Goal: Use online tool/utility: Utilize a website feature to perform a specific function

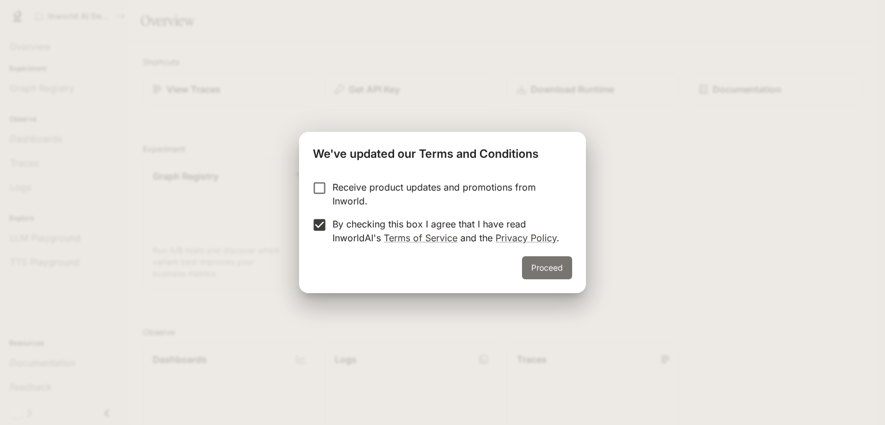
click at [544, 267] on button "Proceed" at bounding box center [547, 267] width 50 height 23
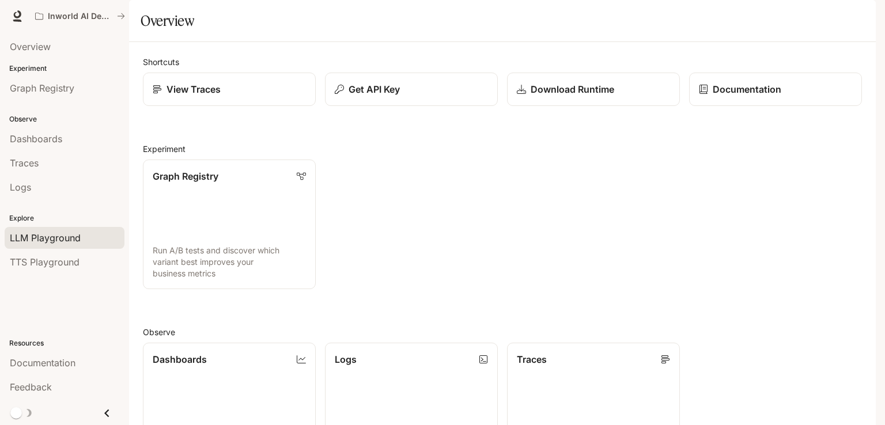
click at [60, 233] on span "LLM Playground" at bounding box center [45, 238] width 71 height 14
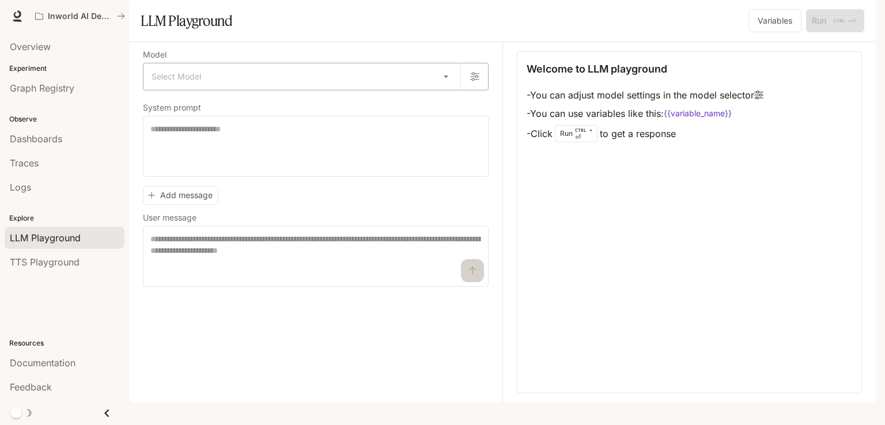
click at [257, 100] on body "Skip to main content Inworld AI Demos Documentation Documentation Portal Overvi…" at bounding box center [442, 212] width 885 height 425
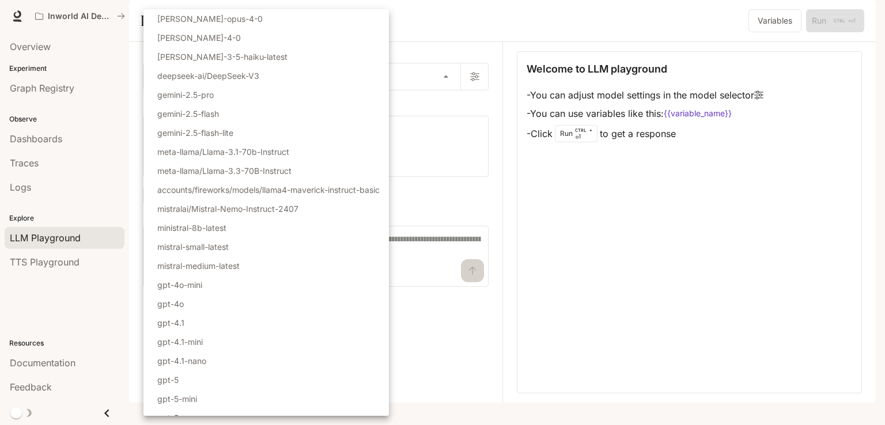
click at [260, 96] on li "gemini-2.5-pro" at bounding box center [265, 94] width 245 height 19
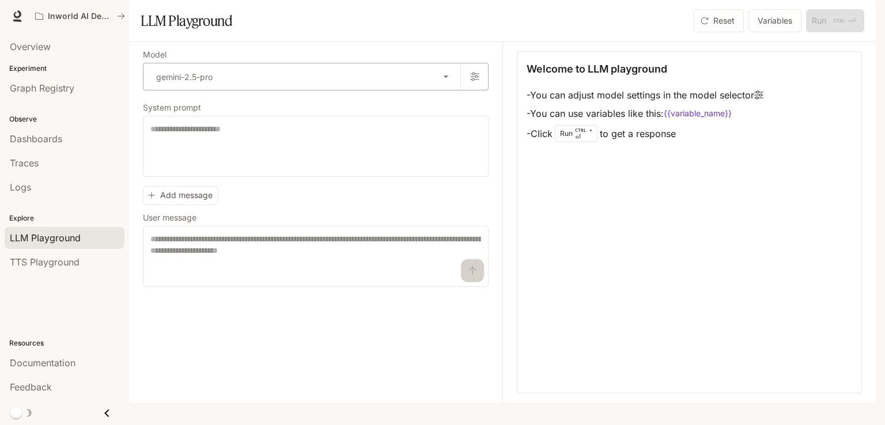
click at [268, 102] on body "**********" at bounding box center [442, 212] width 885 height 425
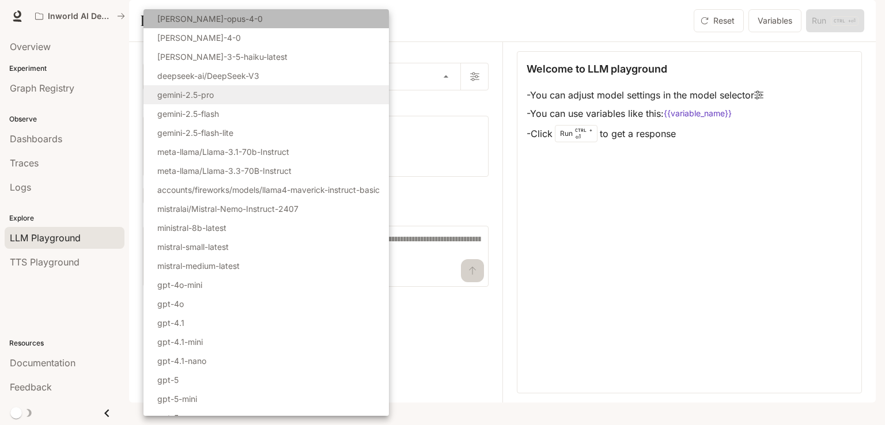
click at [219, 19] on p "[PERSON_NAME]-opus-4-0" at bounding box center [209, 19] width 105 height 12
type input "**********"
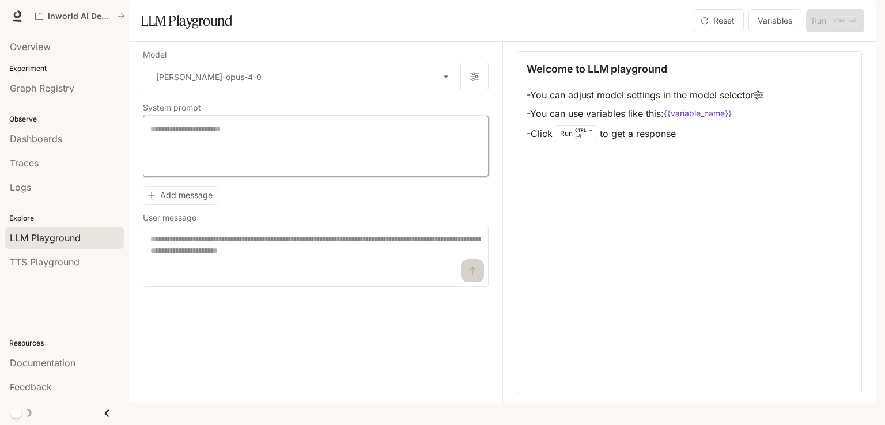
click at [214, 157] on textarea at bounding box center [315, 146] width 331 height 46
click at [214, 266] on textarea at bounding box center [315, 256] width 331 height 46
click at [201, 166] on textarea at bounding box center [315, 146] width 331 height 46
click at [208, 133] on div "**********" at bounding box center [316, 169] width 346 height 236
drag, startPoint x: 607, startPoint y: 131, endPoint x: 666, endPoint y: 130, distance: 59.3
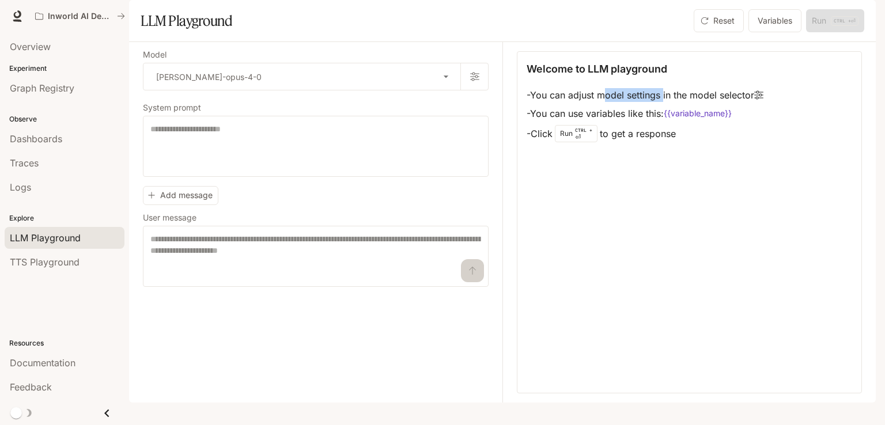
click at [666, 104] on li "- You can adjust model settings in the model selector" at bounding box center [644, 95] width 237 height 18
click at [220, 260] on div "* ​" at bounding box center [316, 256] width 346 height 61
click at [191, 205] on button "Add message" at bounding box center [180, 195] width 75 height 19
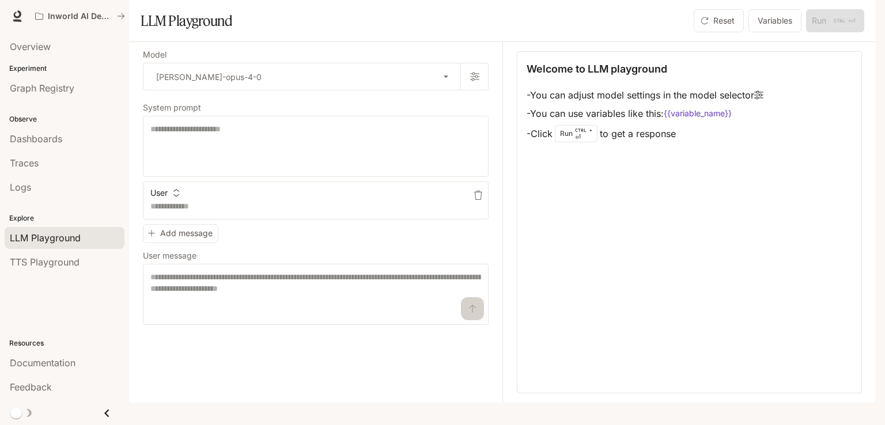
click at [180, 197] on icon "button" at bounding box center [176, 193] width 8 height 8
click at [180, 247] on li "User" at bounding box center [178, 245] width 57 height 21
click at [189, 212] on textarea at bounding box center [315, 206] width 331 height 12
click at [479, 200] on icon "button" at bounding box center [477, 195] width 9 height 9
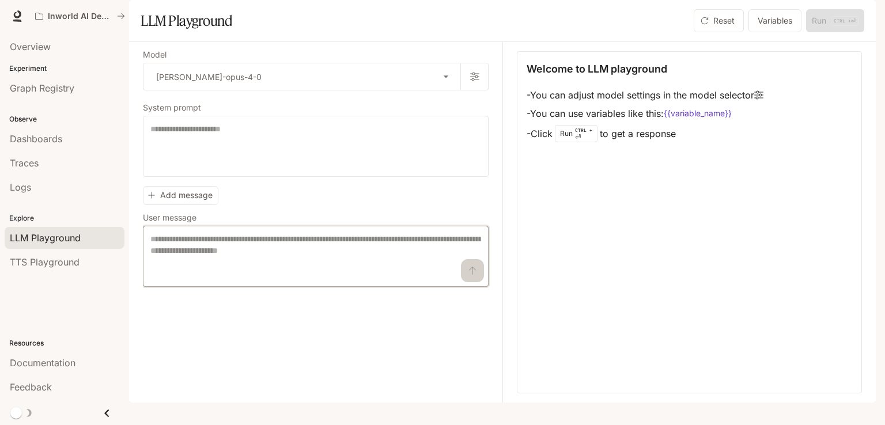
click at [219, 279] on textarea at bounding box center [315, 256] width 331 height 46
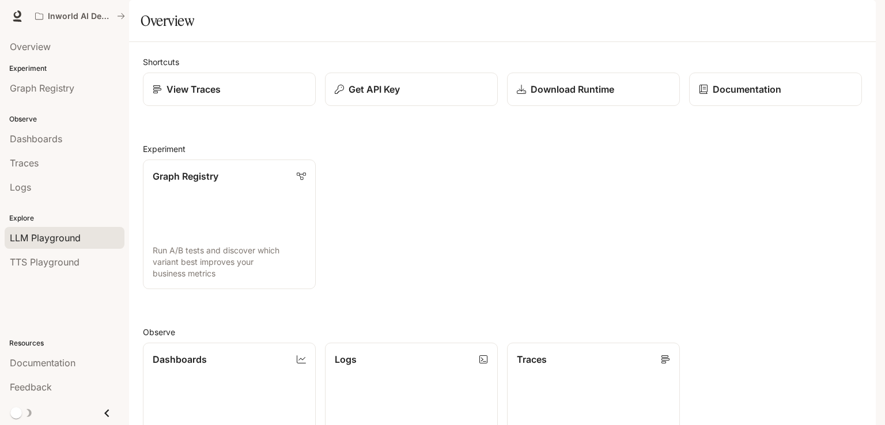
click at [77, 228] on link "LLM Playground" at bounding box center [65, 238] width 120 height 22
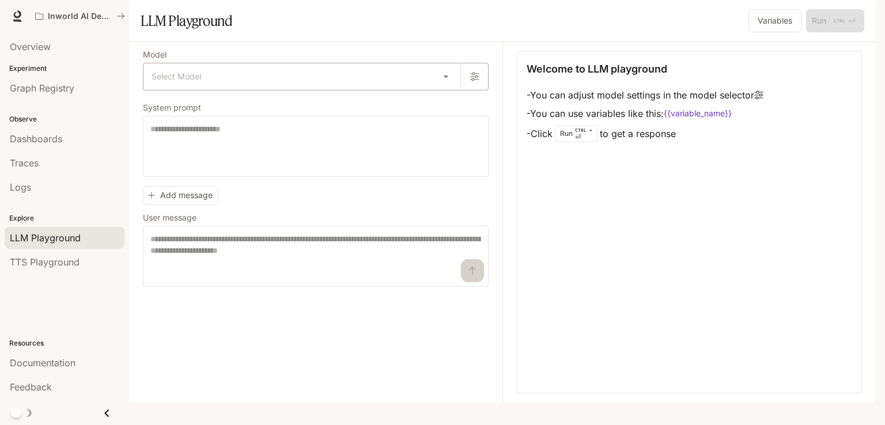
click at [208, 105] on body "Skip to main content Inworld AI Demos Documentation Documentation Portal Overvi…" at bounding box center [442, 212] width 885 height 425
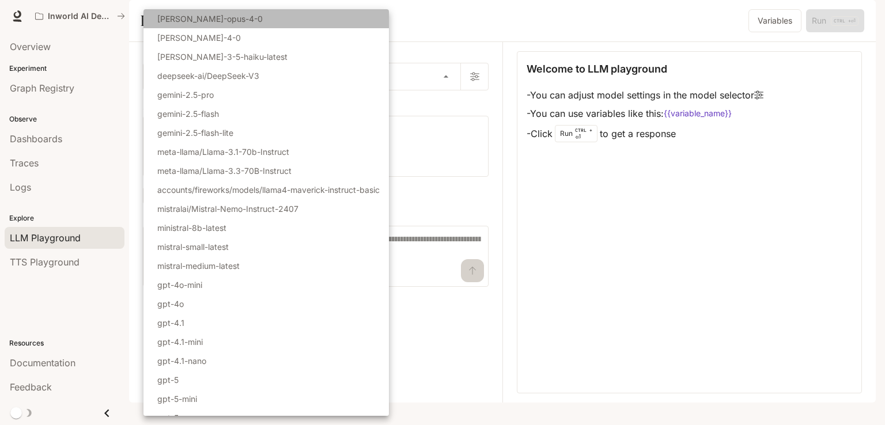
click at [203, 18] on p "[PERSON_NAME]-opus-4-0" at bounding box center [209, 19] width 105 height 12
type input "**********"
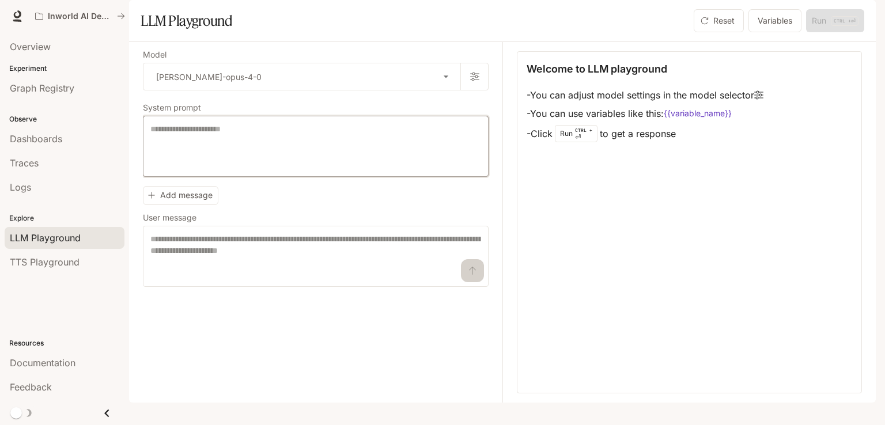
click at [214, 169] on textarea at bounding box center [315, 146] width 331 height 46
click at [277, 226] on label "User message" at bounding box center [316, 220] width 346 height 12
click at [262, 279] on textarea at bounding box center [315, 256] width 331 height 46
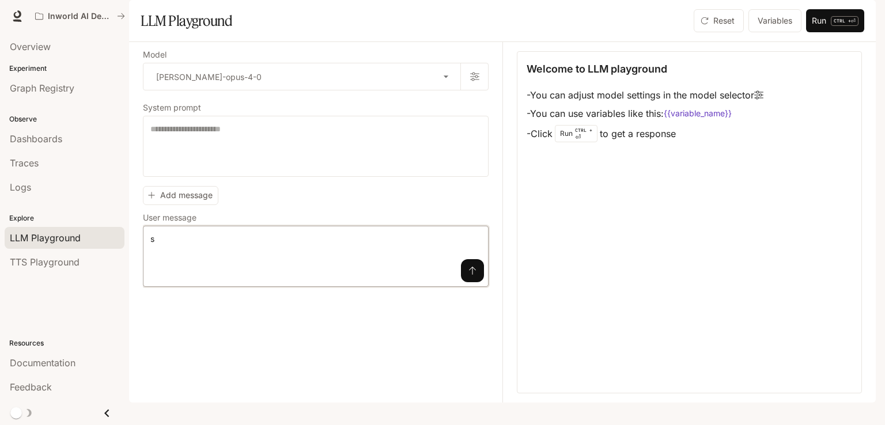
drag, startPoint x: 447, startPoint y: 302, endPoint x: 463, endPoint y: 301, distance: 16.2
click at [449, 279] on textarea "*" at bounding box center [315, 256] width 331 height 46
click at [473, 275] on icon "submit" at bounding box center [472, 270] width 9 height 9
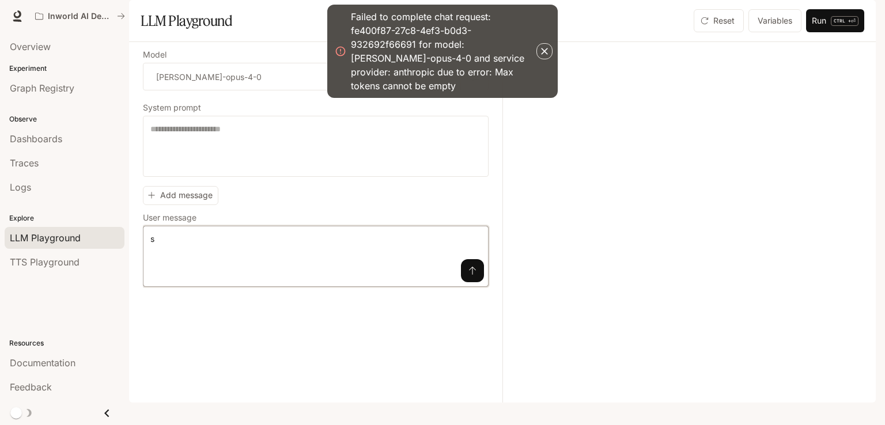
click at [389, 271] on textarea "*" at bounding box center [315, 256] width 331 height 46
drag, startPoint x: 389, startPoint y: 271, endPoint x: 146, endPoint y: 295, distance: 244.8
click at [147, 287] on div "* * ​" at bounding box center [316, 256] width 346 height 61
type textarea "****"
click at [205, 169] on textarea at bounding box center [315, 146] width 331 height 46
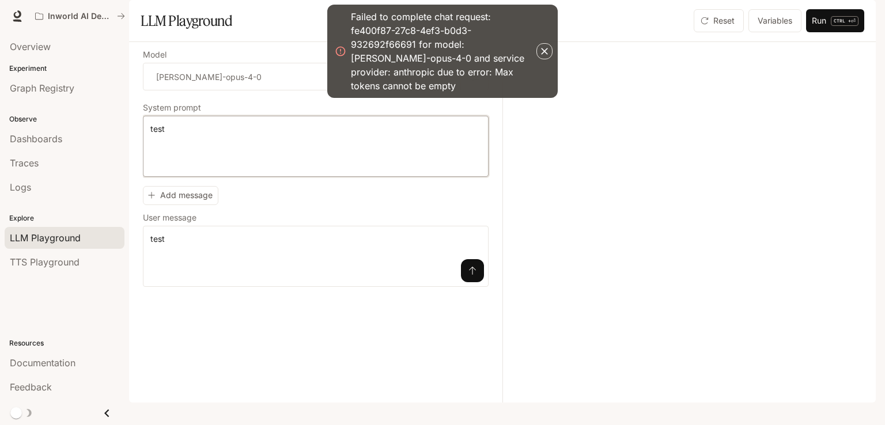
type textarea "****"
click at [471, 282] on button "submit" at bounding box center [472, 270] width 23 height 23
click at [826, 32] on button "Run CTRL + ⏎" at bounding box center [835, 20] width 58 height 23
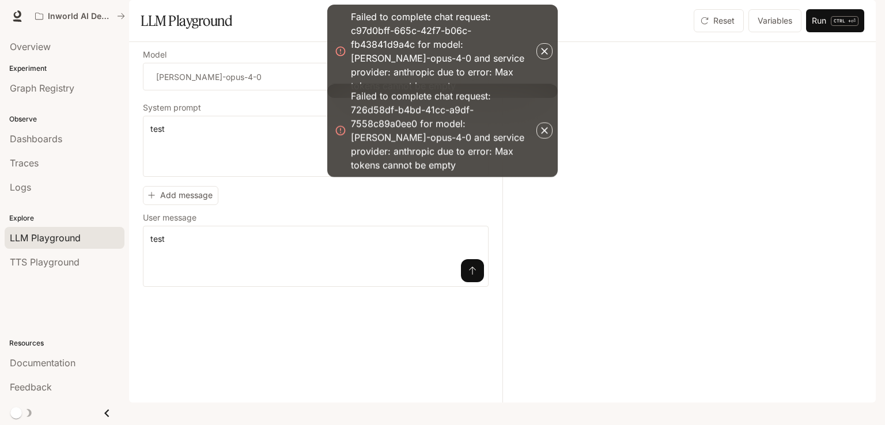
click at [721, 93] on div at bounding box center [681, 222] width 359 height 361
